Goal: Task Accomplishment & Management: Complete application form

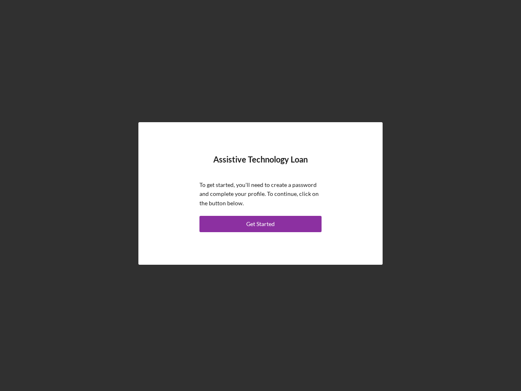
click at [260, 195] on p "To get started, you'll need to create a password and complete your profile. To …" at bounding box center [260, 193] width 122 height 27
click at [260, 224] on div "Get Started" at bounding box center [260, 224] width 28 height 16
